Goal: Task Accomplishment & Management: Manage account settings

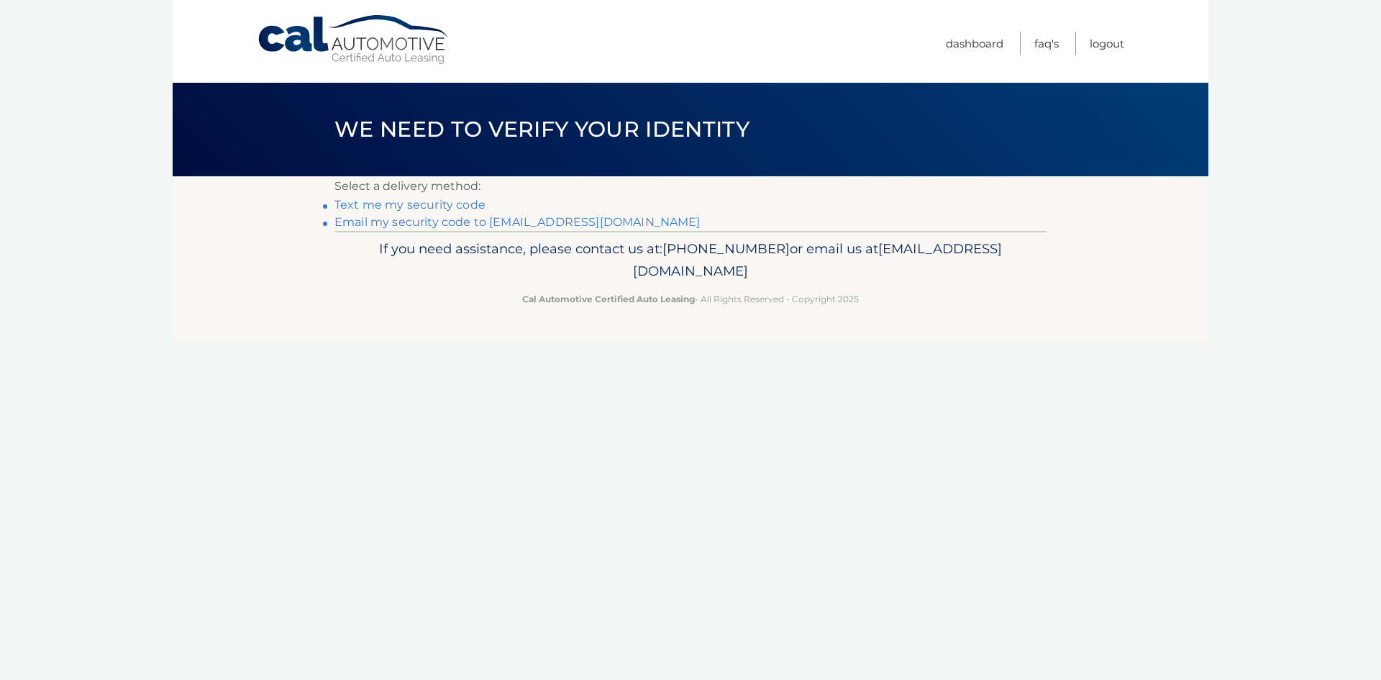
click at [516, 221] on link "Email my security code to [EMAIL_ADDRESS][DOMAIN_NAME]" at bounding box center [517, 222] width 366 height 14
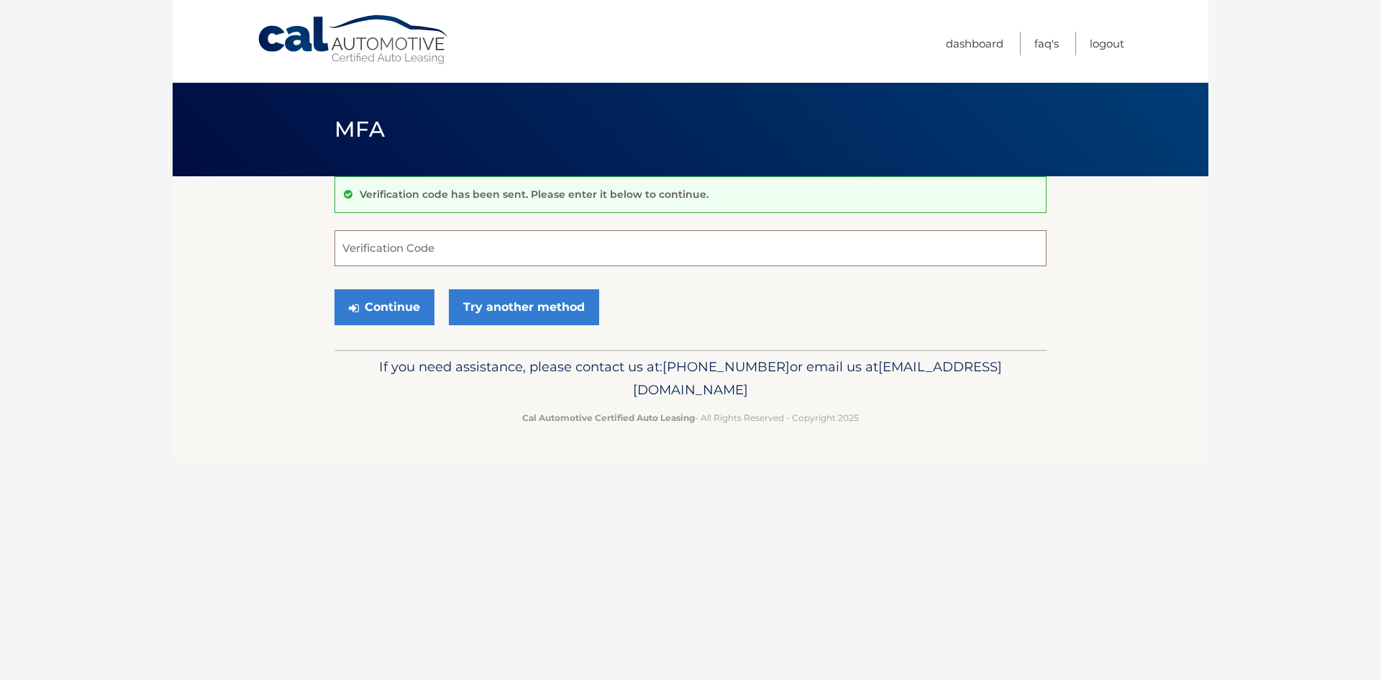
click at [445, 249] on input "Verification Code" at bounding box center [690, 248] width 712 height 36
type input "986264"
click at [396, 308] on button "Continue" at bounding box center [384, 307] width 100 height 36
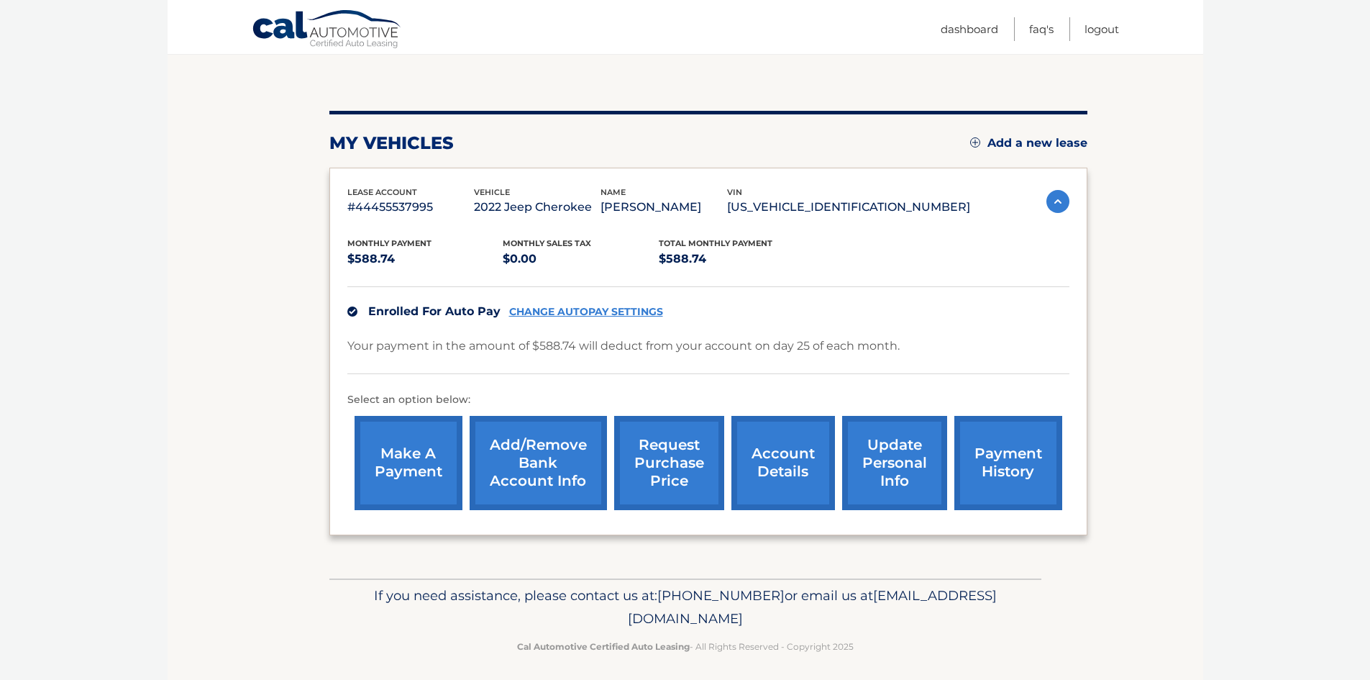
scroll to position [137, 0]
